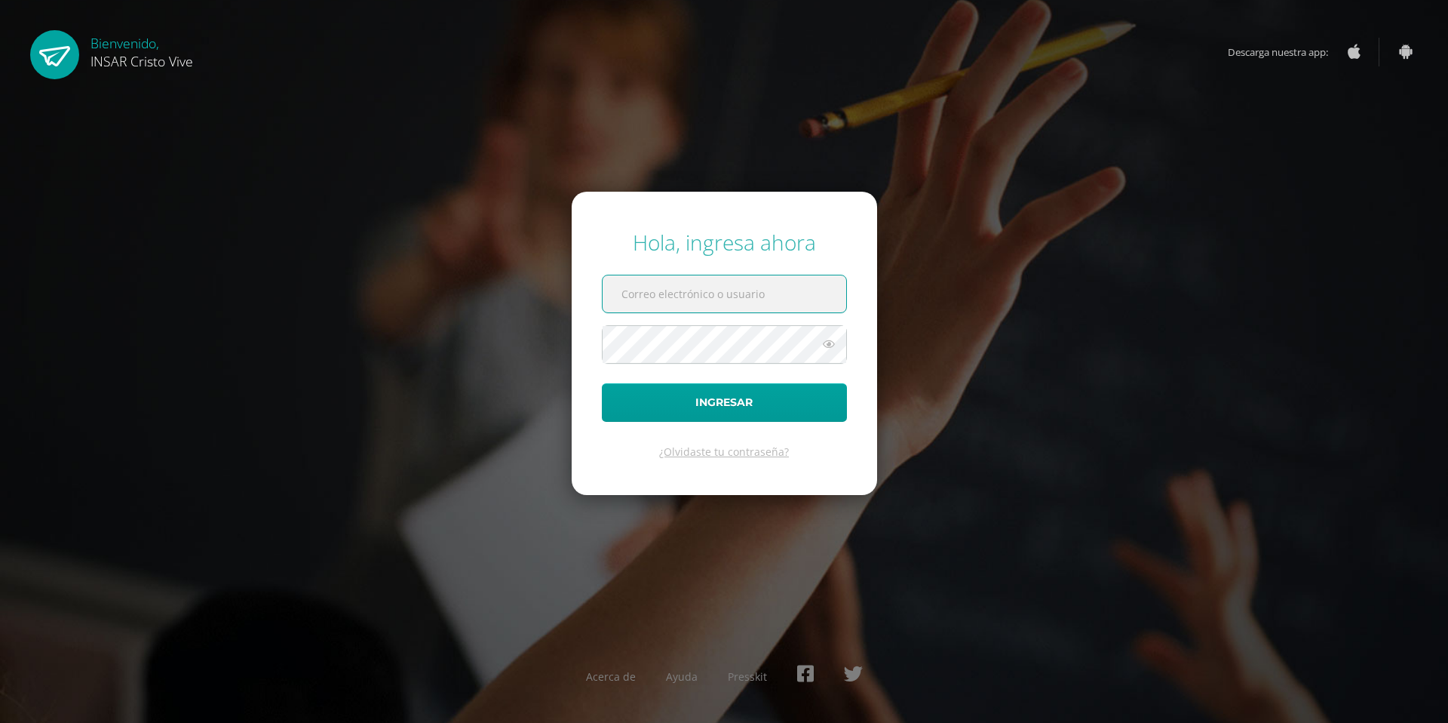
type input "[EMAIL_ADDRESS][DOMAIN_NAME]"
click at [383, 487] on div "Hola, ingresa ahora [EMAIL_ADDRESS][DOMAIN_NAME] Ingresar ¿Olvidaste tu contras…" at bounding box center [724, 361] width 973 height 291
copy link "¿"
drag, startPoint x: 383, startPoint y: 487, endPoint x: 459, endPoint y: 441, distance: 89.0
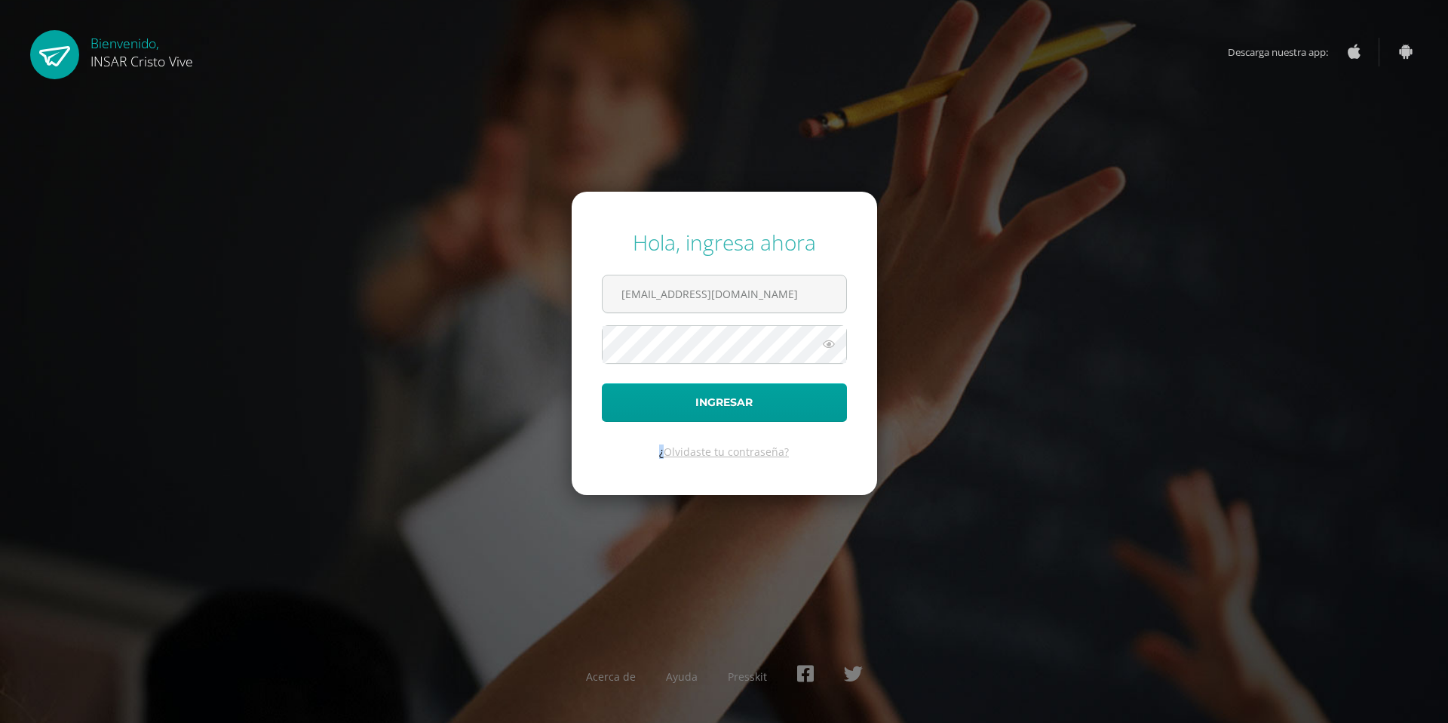
click at [459, 441] on div "Hola, ingresa ahora [EMAIL_ADDRESS][DOMAIN_NAME] Ingresar ¿Olvidaste tu contras…" at bounding box center [724, 361] width 973 height 291
click at [454, 163] on div "Hola, ingresa ahora [EMAIL_ADDRESS][DOMAIN_NAME] Ingresar ¿Olvidaste tu contras…" at bounding box center [724, 361] width 1460 height 723
